Goal: Transaction & Acquisition: Purchase product/service

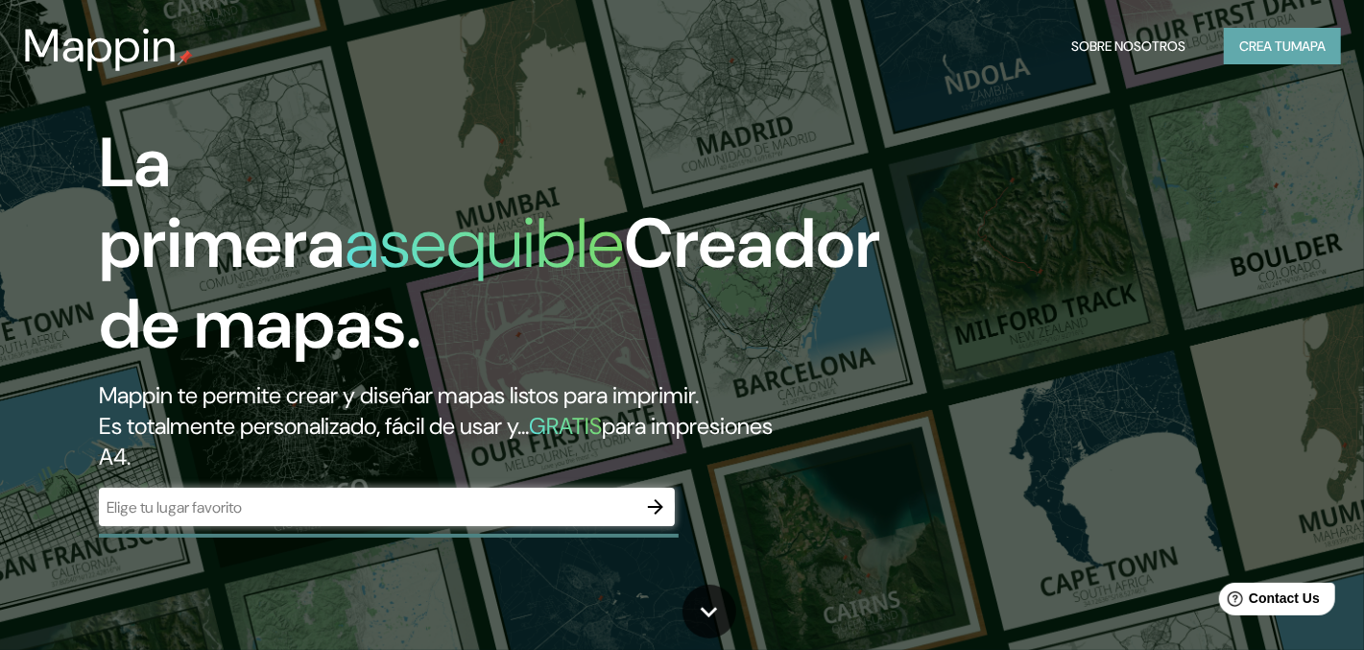
click at [1293, 44] on font "mapa" at bounding box center [1308, 45] width 35 height 17
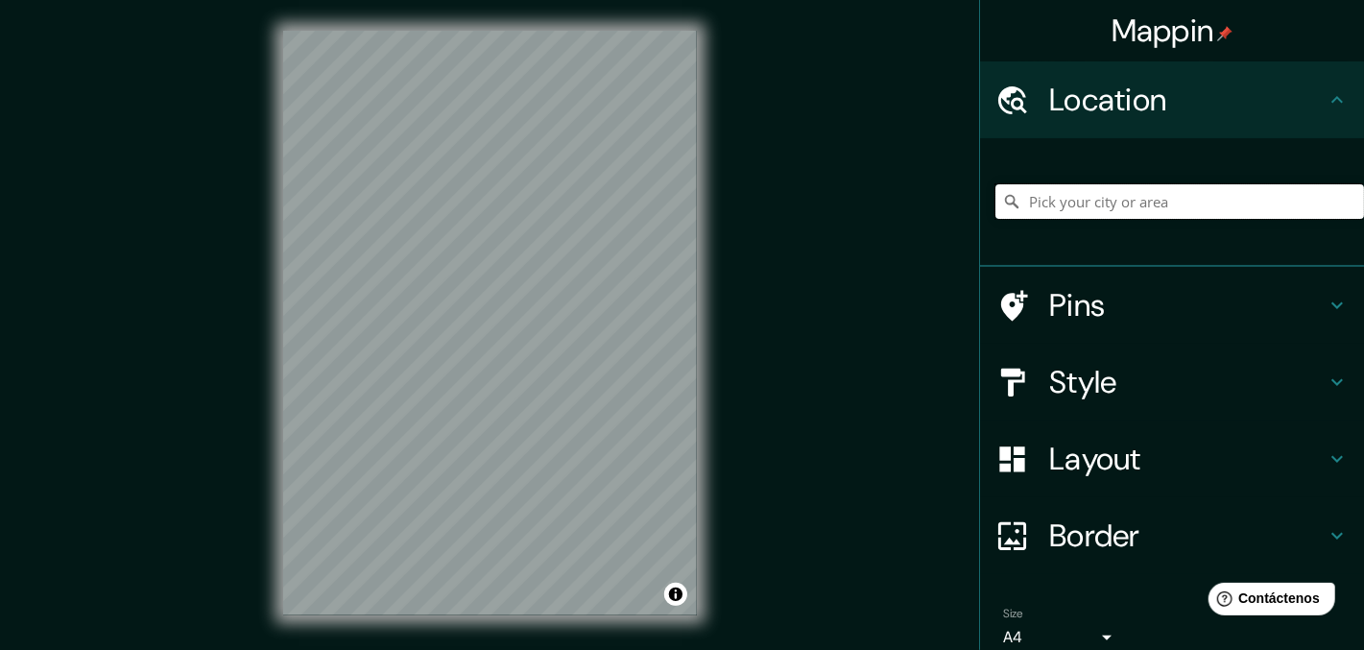
click at [1106, 203] on input "Pick your city or area" at bounding box center [1179, 201] width 368 height 35
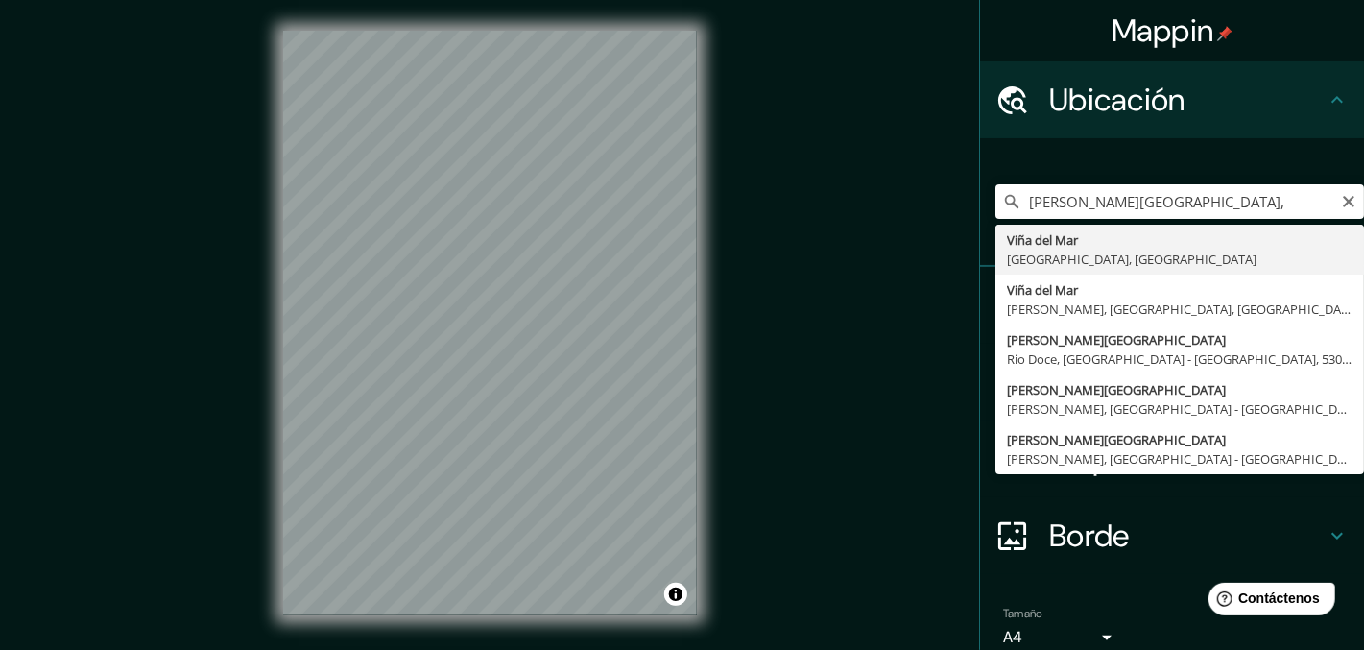
type input "[PERSON_NAME][GEOGRAPHIC_DATA], [GEOGRAPHIC_DATA], [GEOGRAPHIC_DATA]"
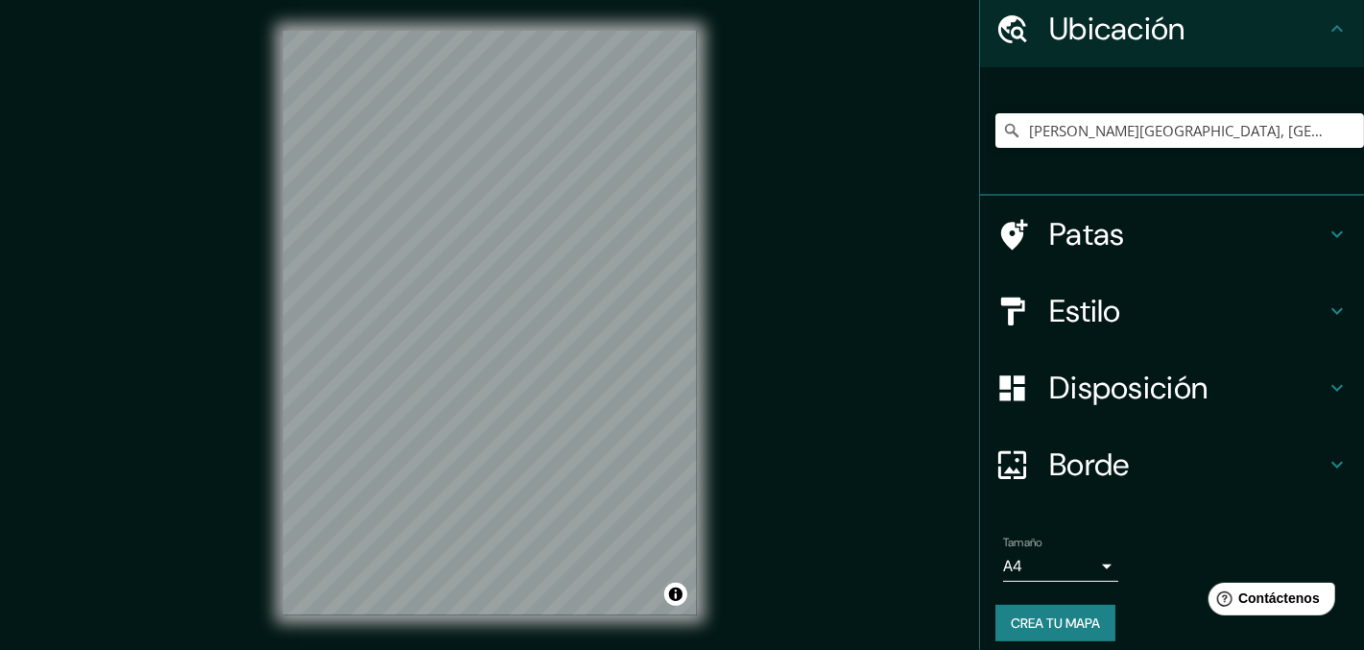
scroll to position [83, 0]
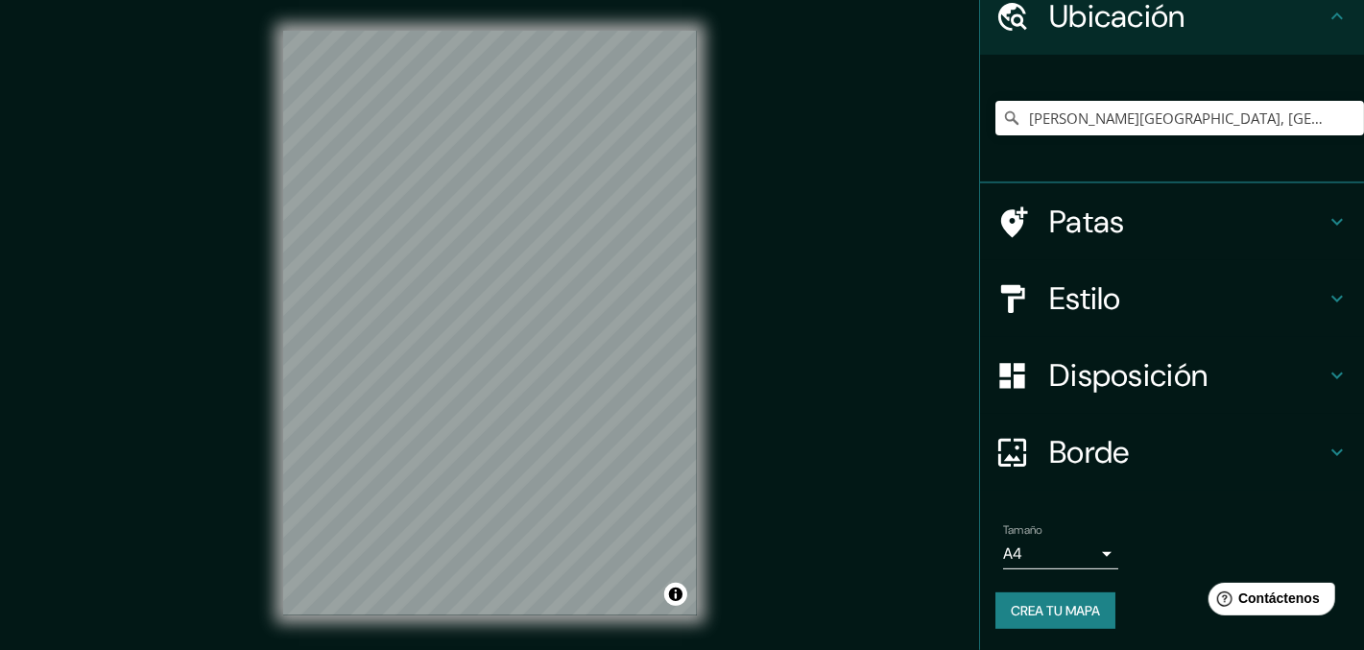
click at [1068, 605] on font "Crea tu mapa" at bounding box center [1054, 610] width 89 height 17
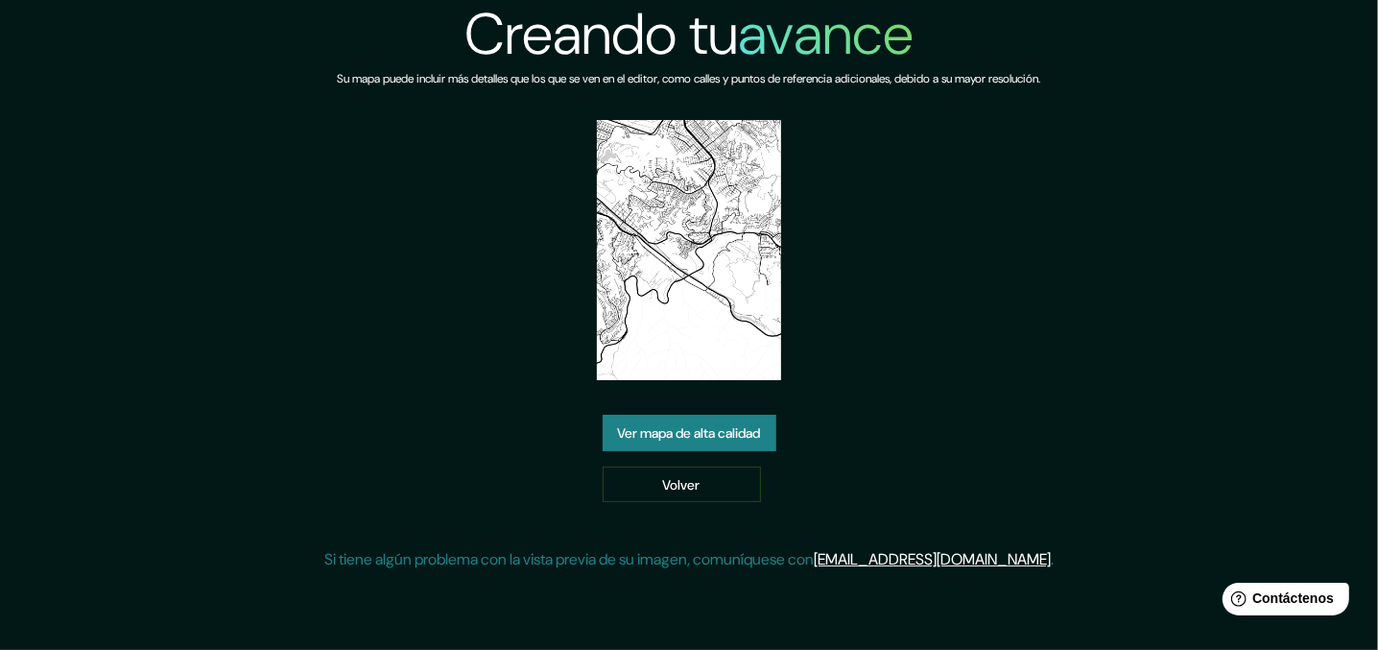
click at [767, 425] on link "Ver mapa de alta calidad" at bounding box center [690, 433] width 174 height 36
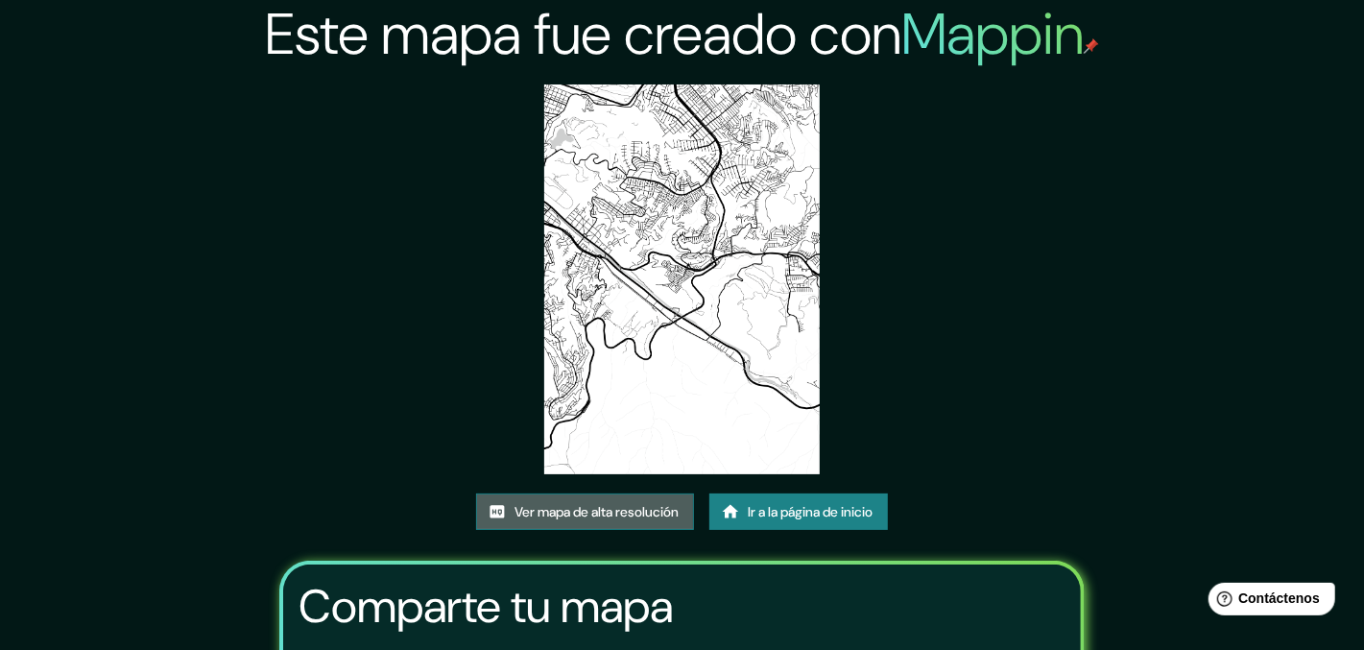
click at [605, 510] on font "Ver mapa de alta resolución" at bounding box center [596, 511] width 164 height 17
